Goal: Find specific page/section

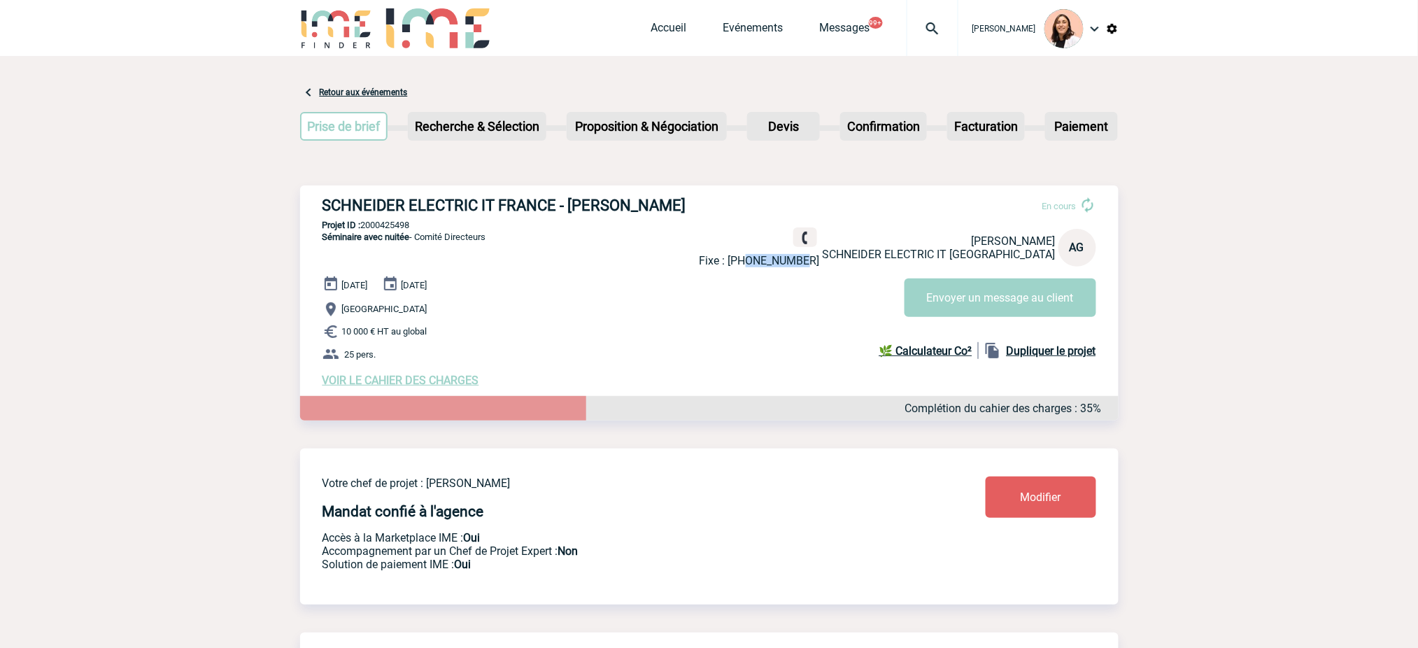
click at [927, 29] on img at bounding box center [933, 28] width 50 height 17
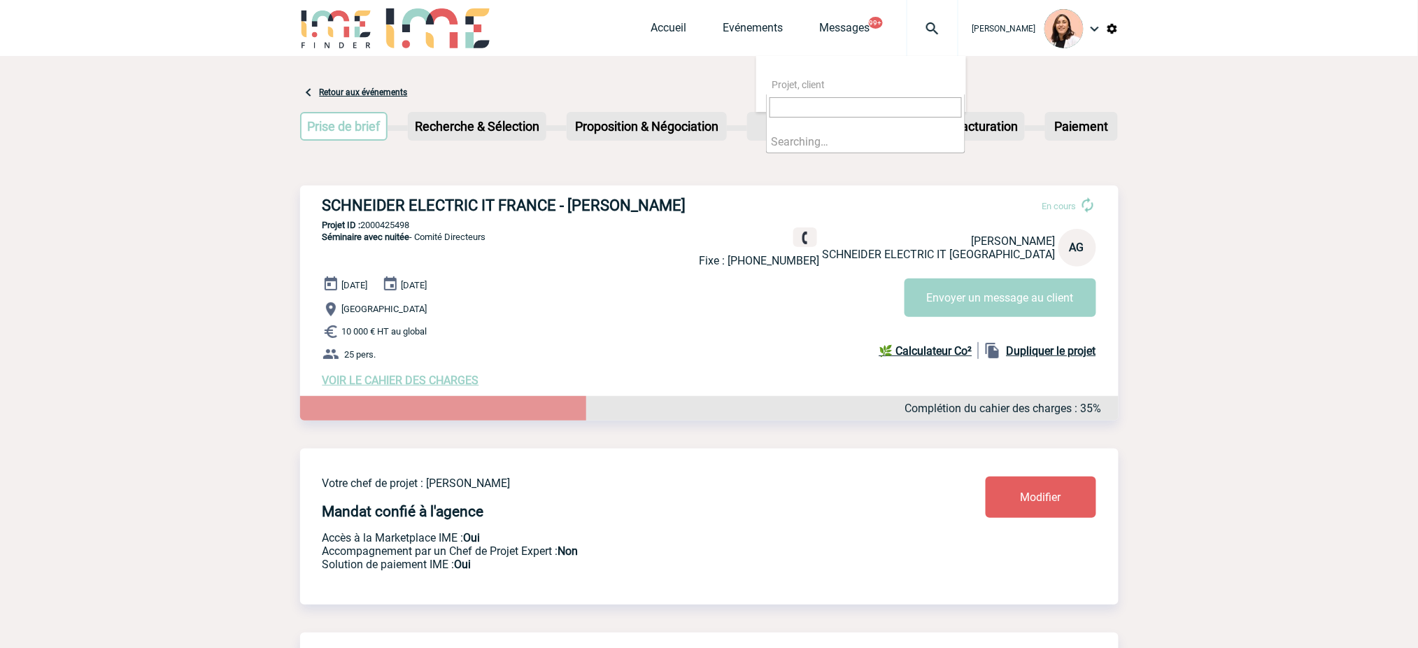
click at [888, 101] on input "search" at bounding box center [866, 107] width 192 height 20
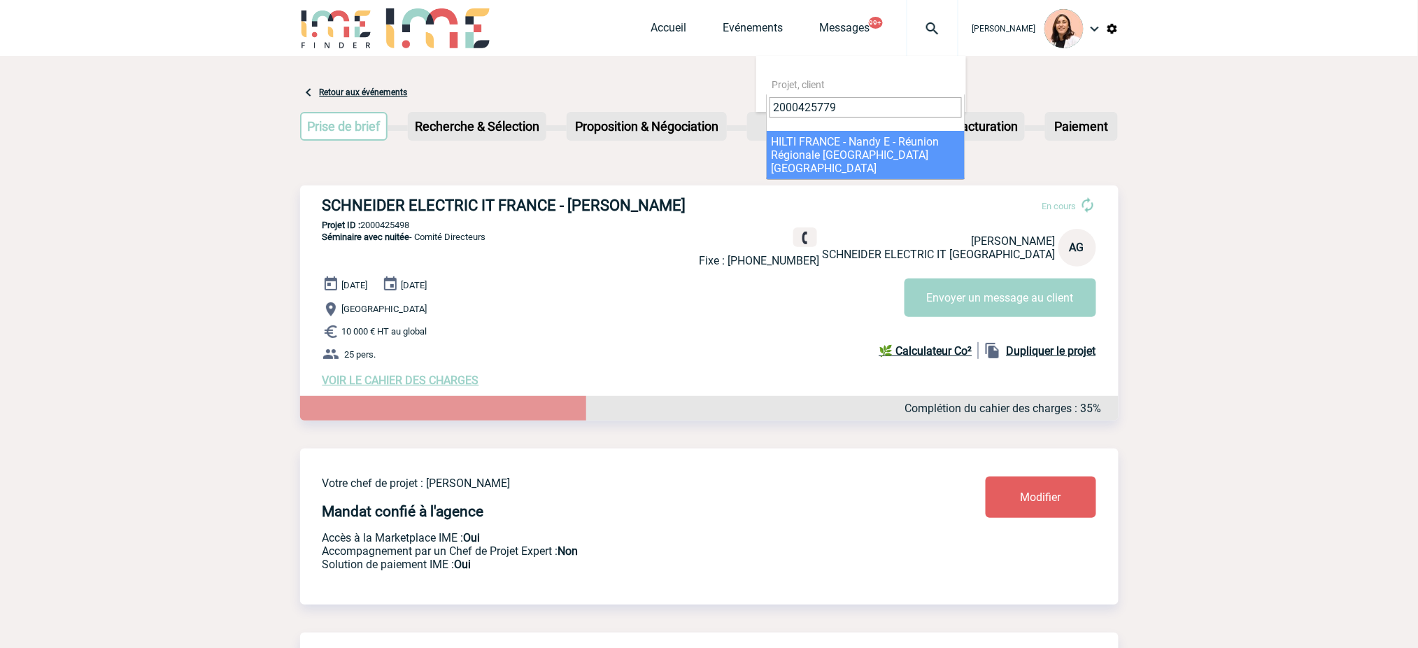
type input "2000425779"
select select "25280"
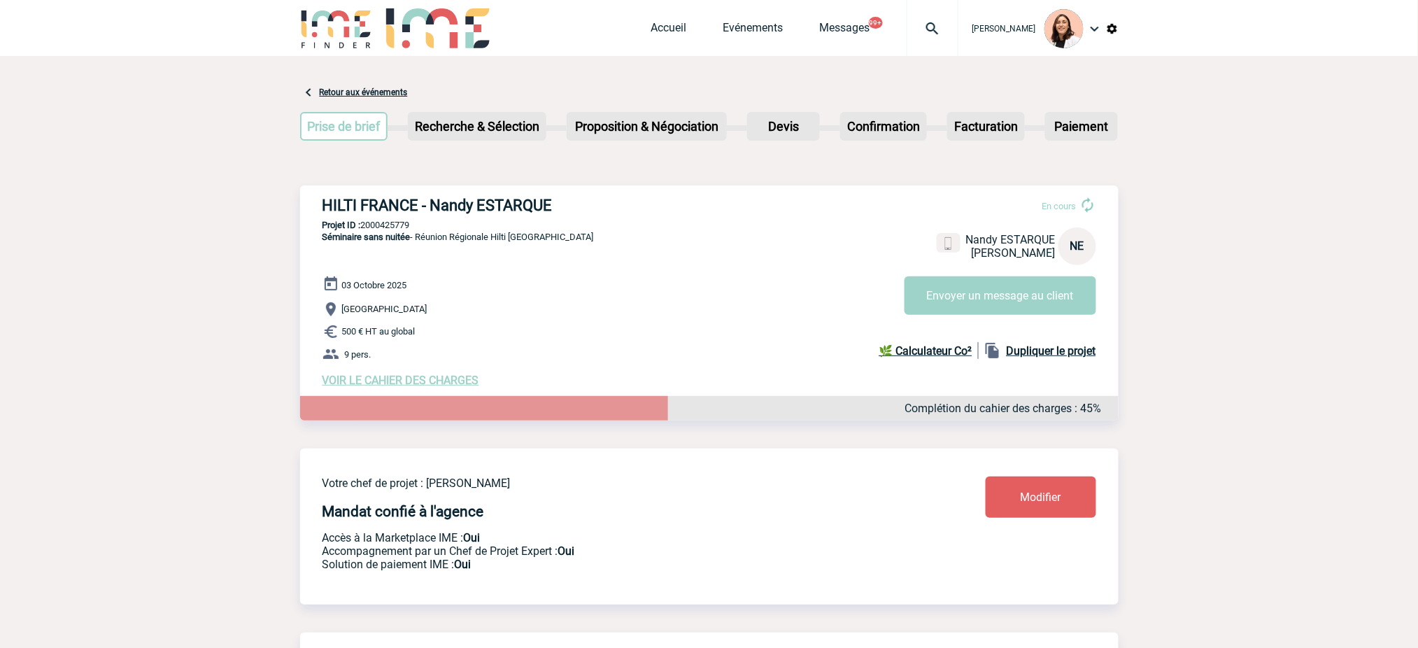
click at [518, 197] on h3 "HILTI FRANCE - Nandy ESTARQUE" at bounding box center [533, 205] width 420 height 17
copy div "HILTI FRANCE - Nandy ESTARQUE"
click at [365, 224] on p "Projet ID : 2000425779" at bounding box center [709, 225] width 819 height 10
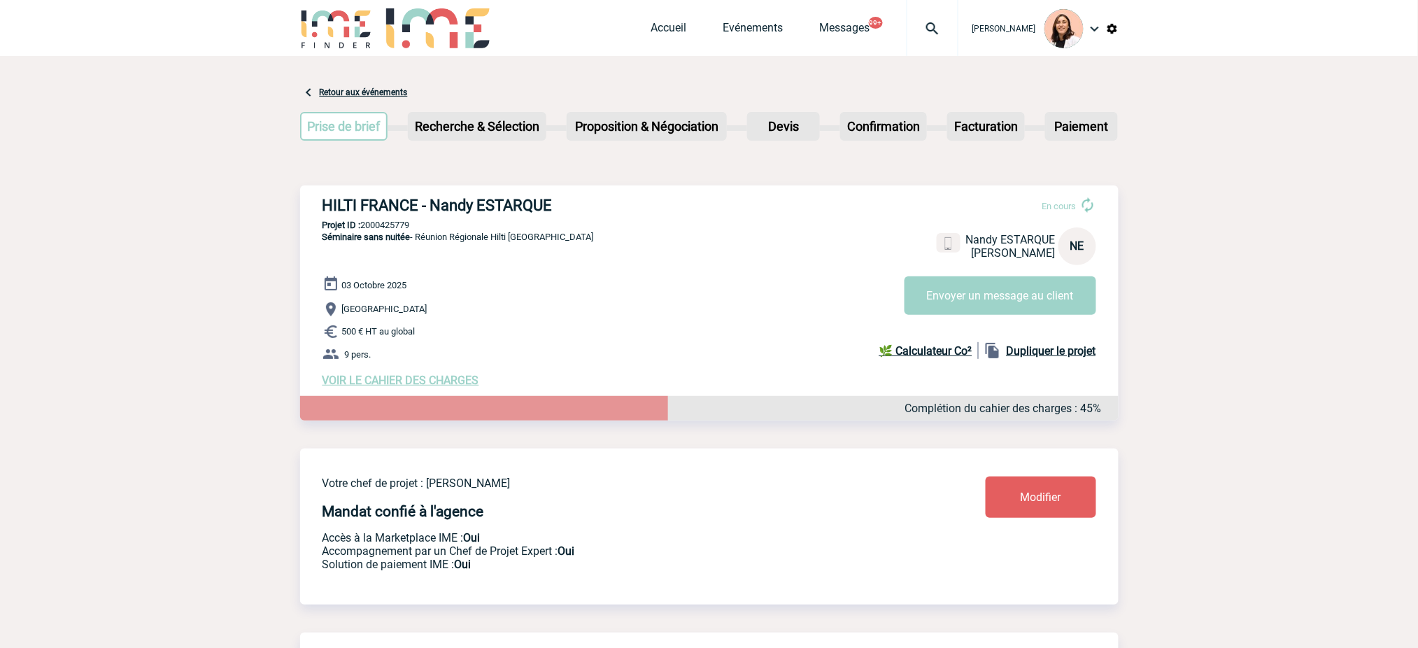
click at [365, 227] on p "Projet ID : 2000425779" at bounding box center [709, 225] width 819 height 10
copy p "2000425779"
drag, startPoint x: 674, startPoint y: 262, endPoint x: 589, endPoint y: 241, distance: 87.1
click at [659, 257] on div "HILTI FRANCE - Nandy ESTARQUE En cours Nandy ESTARQUE HILTI FRANCE NE Envoyer u…" at bounding box center [709, 291] width 819 height 213
drag, startPoint x: 577, startPoint y: 237, endPoint x: 1254, endPoint y: 162, distance: 681.4
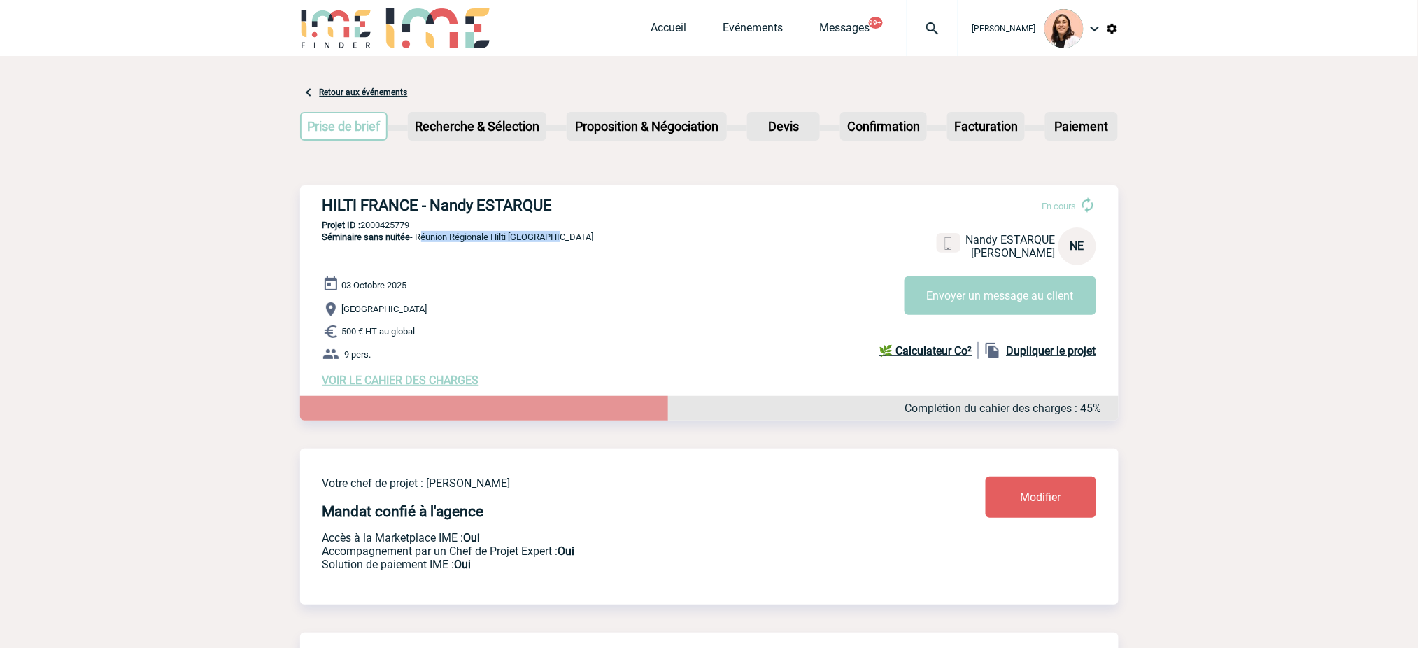
click at [424, 243] on div "HILTI FRANCE - Nandy ESTARQUE En cours Nandy ESTARQUE HILTI FRANCE NE Envoyer u…" at bounding box center [709, 291] width 819 height 213
copy span "éunion Régionale Hilti Compiègne"
click at [351, 311] on span "Compiègne" at bounding box center [384, 309] width 85 height 10
copy span "Compiègne"
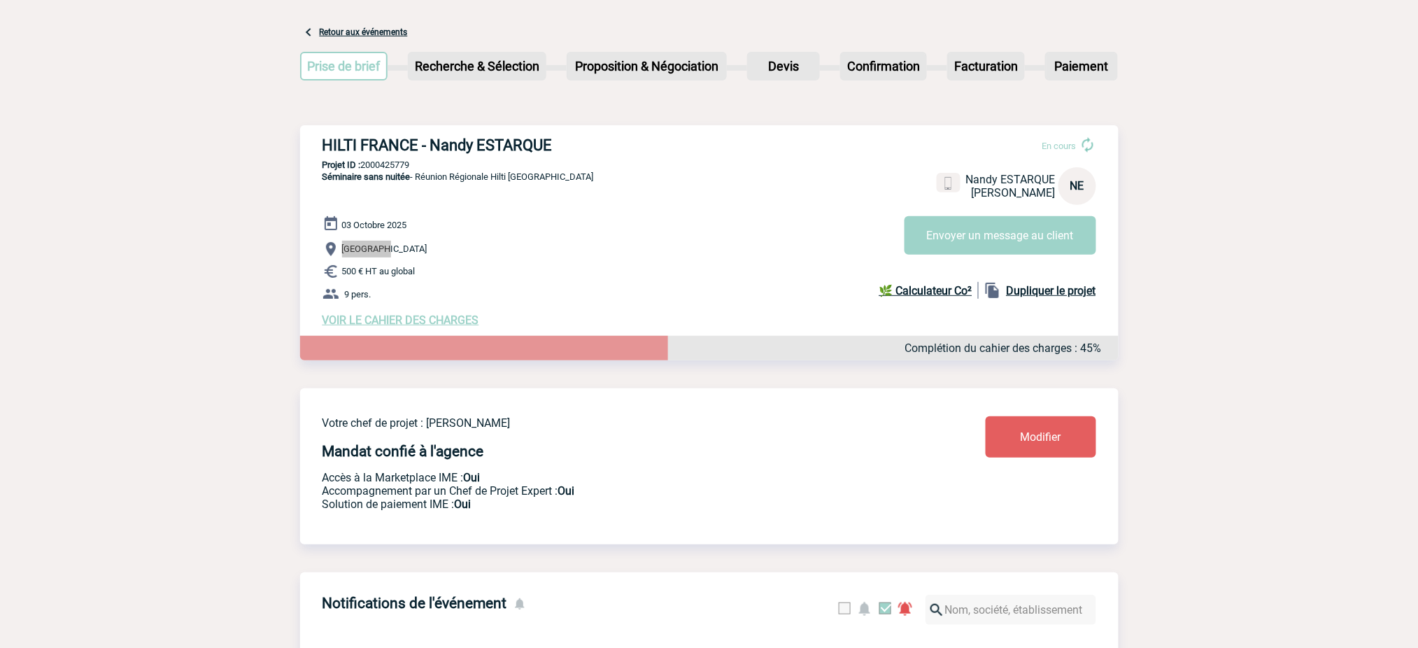
scroll to position [93, 0]
